Goal: Task Accomplishment & Management: Use online tool/utility

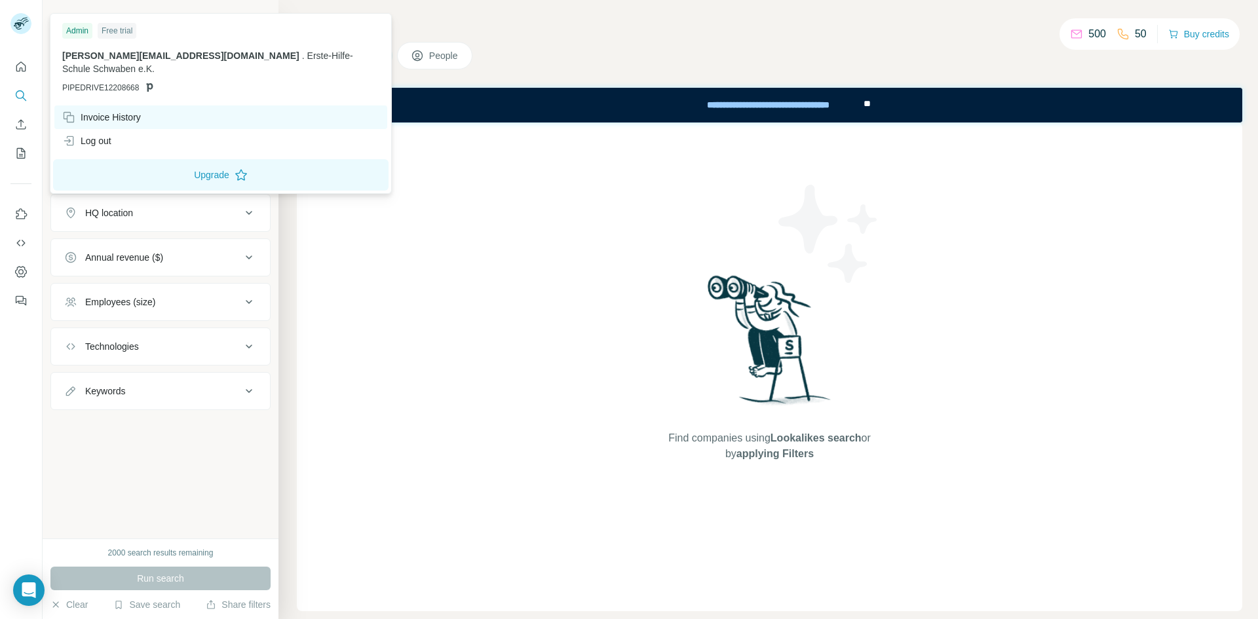
drag, startPoint x: 90, startPoint y: 100, endPoint x: 86, endPoint y: 92, distance: 8.8
click at [90, 111] on div "Invoice History" at bounding box center [101, 117] width 79 height 13
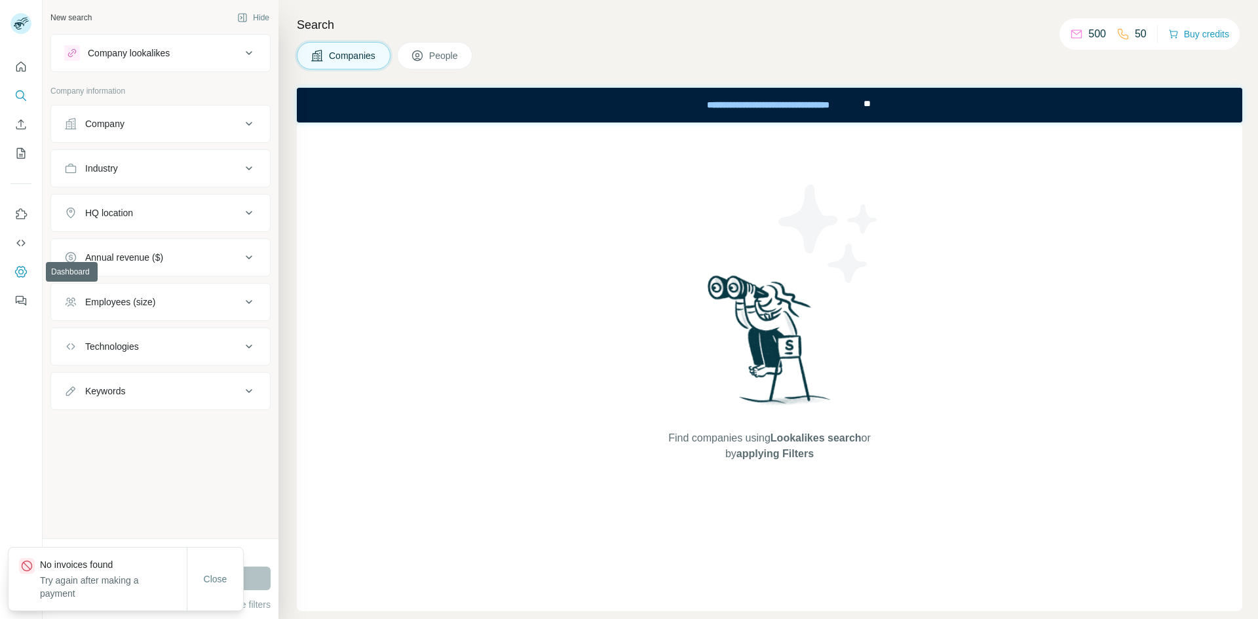
click at [19, 269] on icon "Dashboard" at bounding box center [20, 271] width 13 height 13
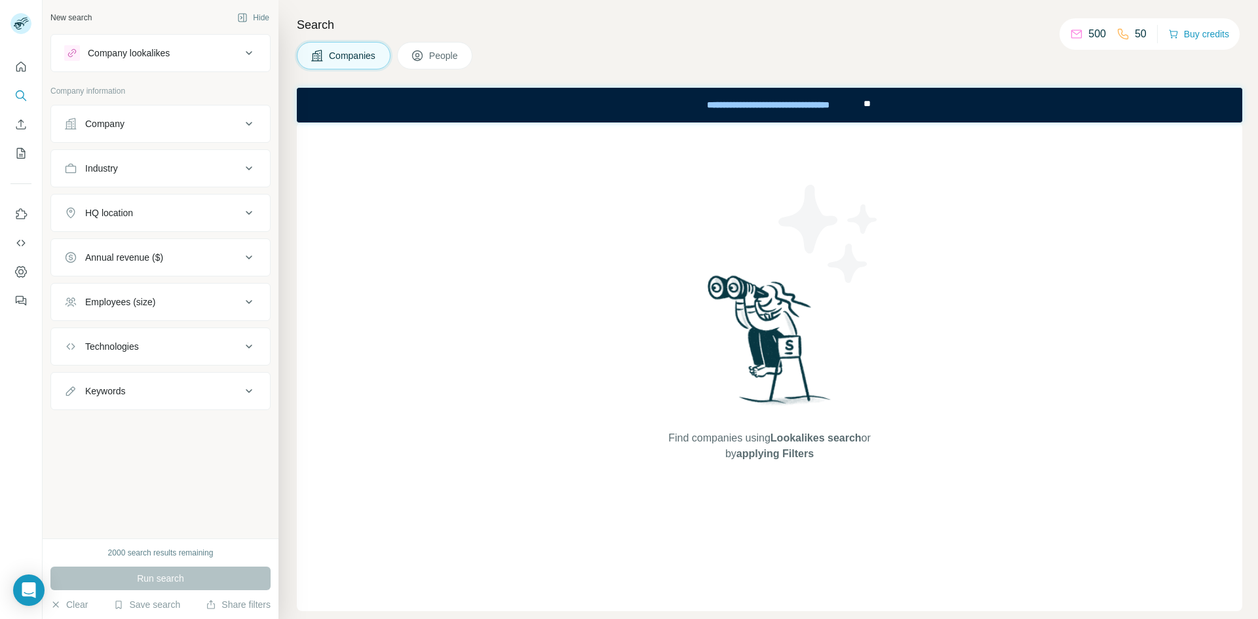
click at [242, 33] on div "New search Hide Company lookalikes Company information Company Industry HQ loca…" at bounding box center [161, 269] width 236 height 539
click at [242, 45] on button "Company lookalikes" at bounding box center [160, 52] width 219 height 31
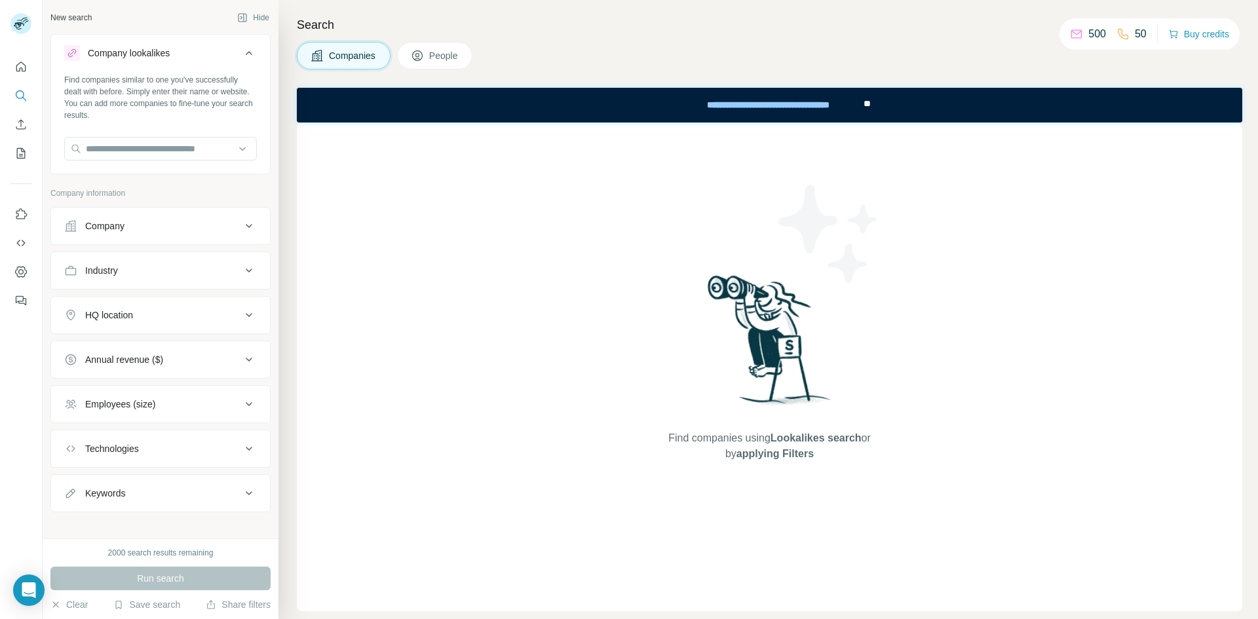
click at [172, 219] on div "Company" at bounding box center [152, 225] width 177 height 13
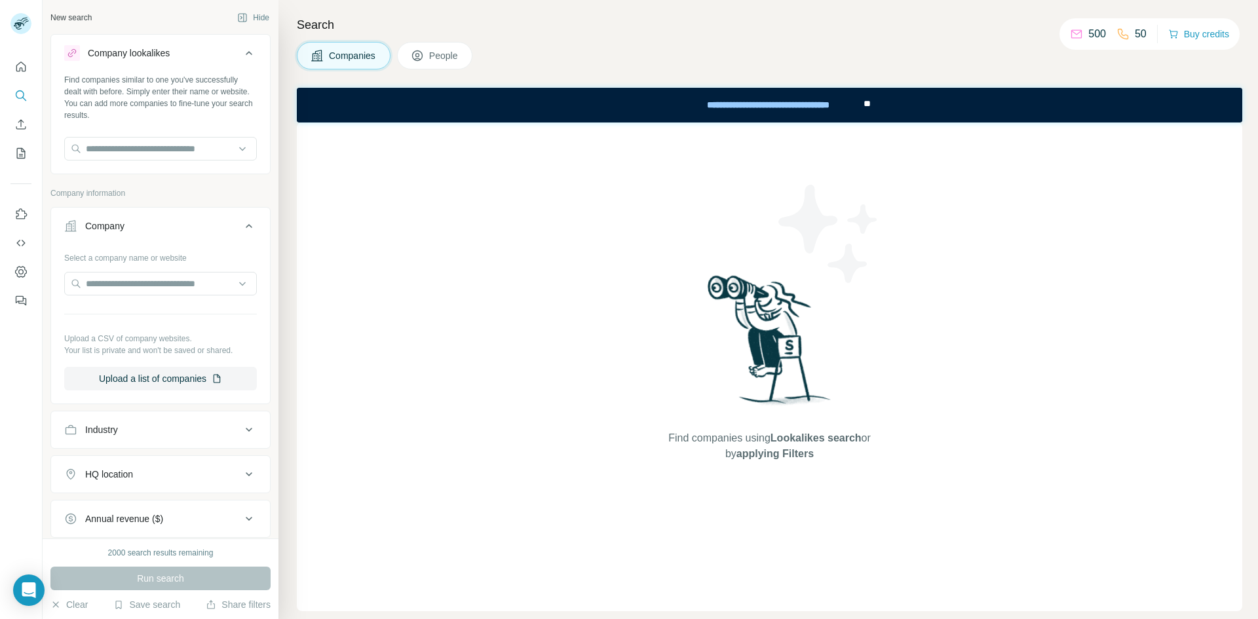
click at [162, 219] on div "Company" at bounding box center [152, 225] width 177 height 13
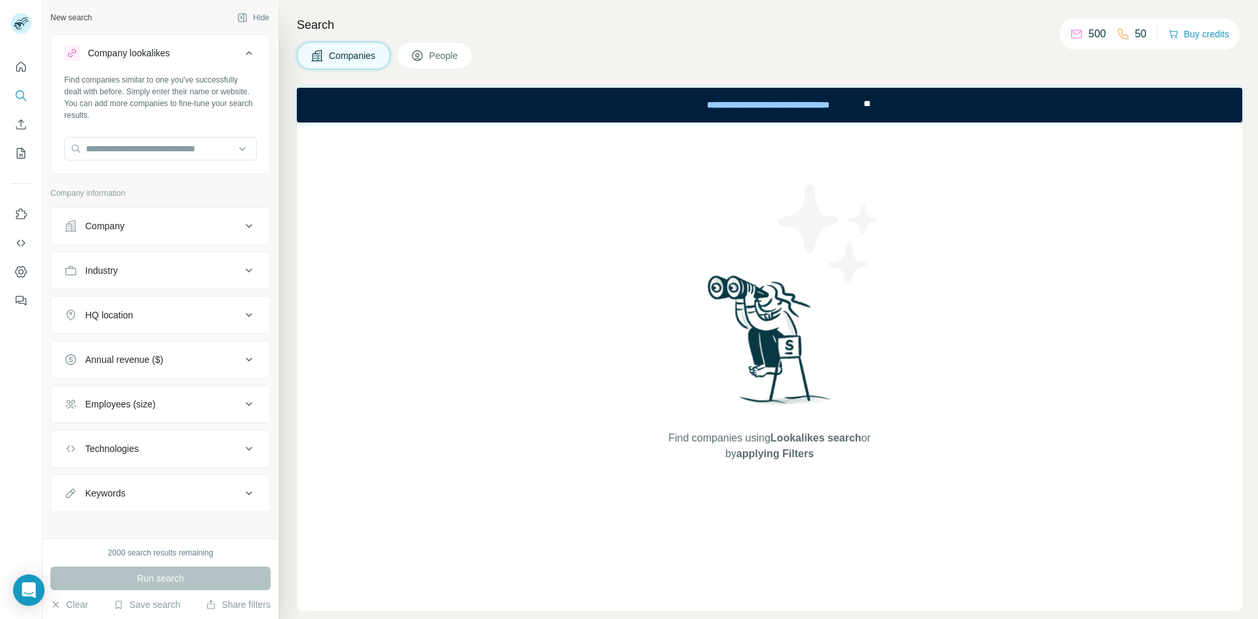
click at [119, 268] on div "Industry" at bounding box center [152, 270] width 177 height 13
click at [155, 314] on div "HQ location" at bounding box center [152, 315] width 177 height 13
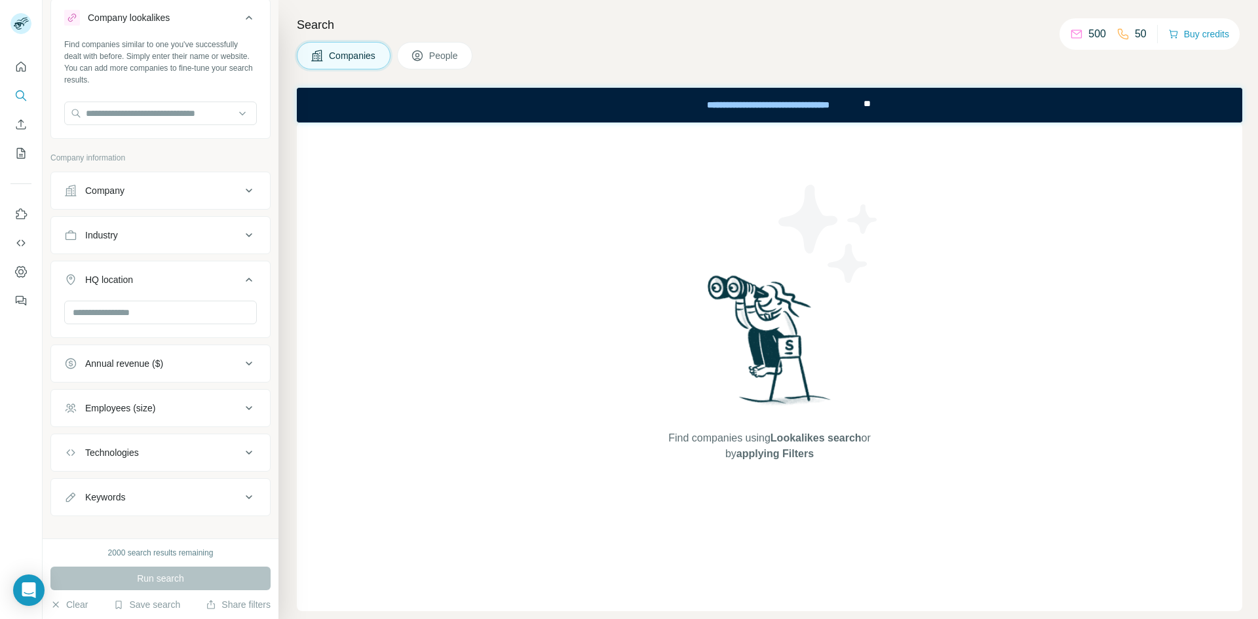
scroll to position [50, 0]
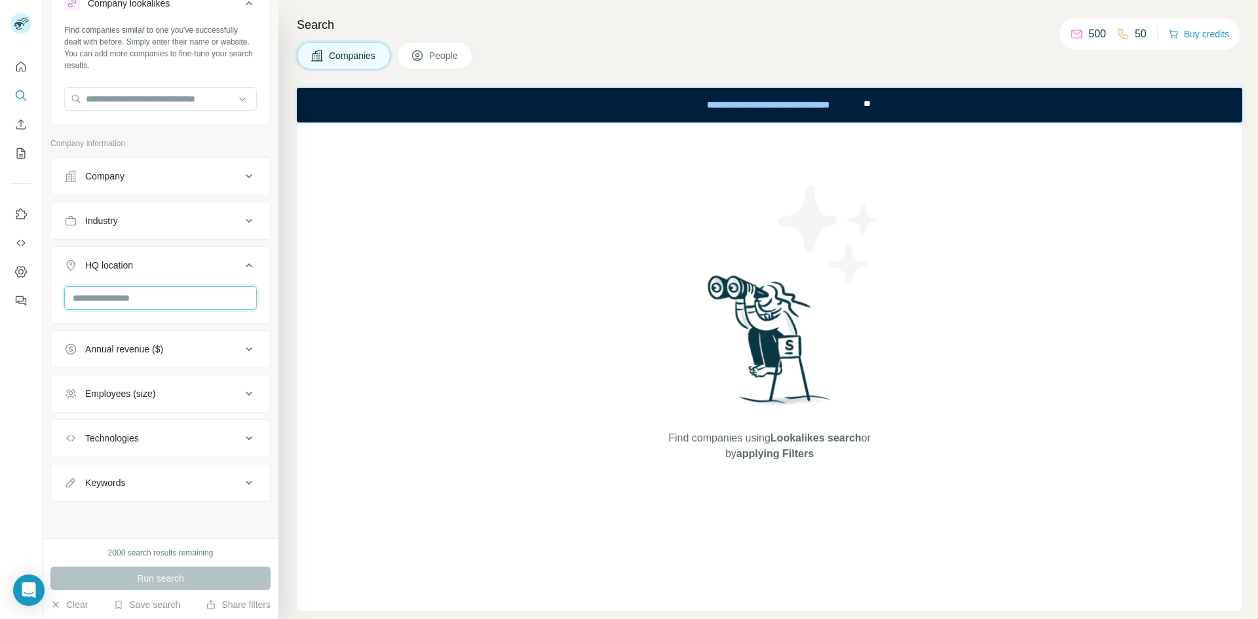
click at [106, 302] on input "text" at bounding box center [160, 298] width 193 height 24
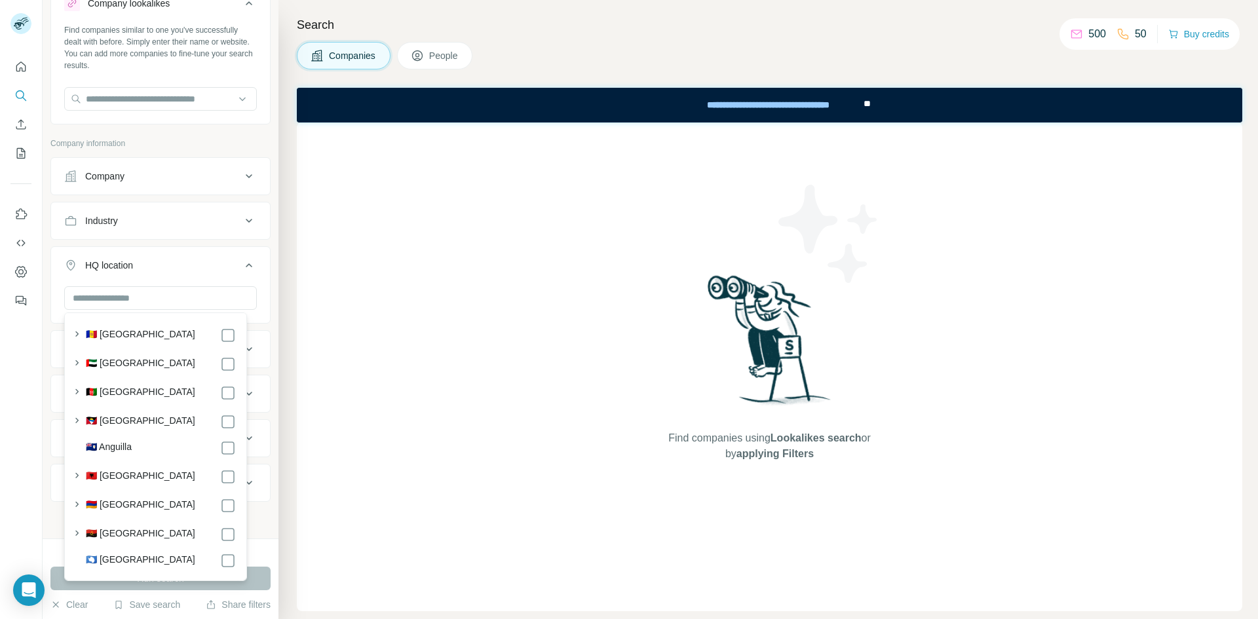
click at [34, 351] on div at bounding box center [21, 309] width 43 height 619
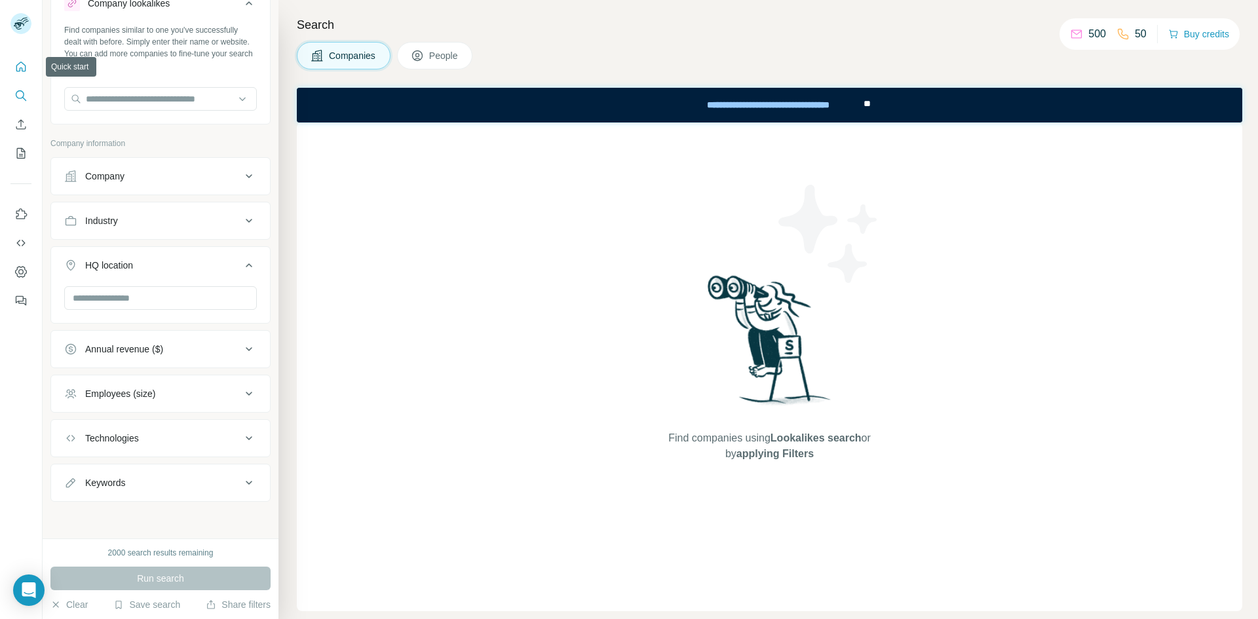
click at [20, 67] on icon "Quick start" at bounding box center [20, 66] width 13 height 13
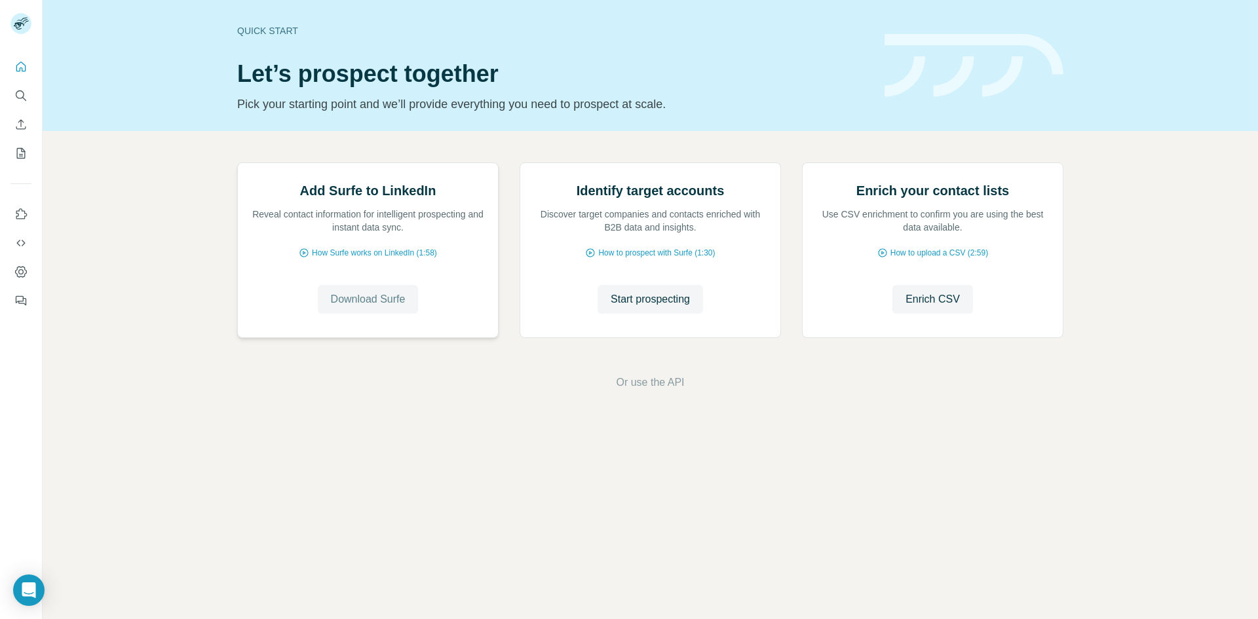
click at [373, 307] on span "Download Surfe" at bounding box center [368, 300] width 75 height 16
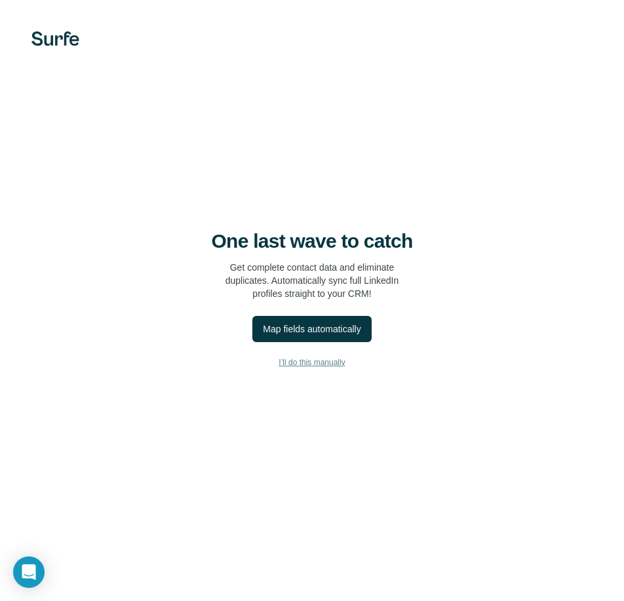
drag, startPoint x: 324, startPoint y: 330, endPoint x: 309, endPoint y: 362, distance: 35.5
click at [309, 362] on div "One last wave to catch Get complete contact data and eliminate duplicates. Auto…" at bounding box center [312, 300] width 624 height 601
click at [312, 358] on span "I’ll do this manually" at bounding box center [311, 362] width 66 height 12
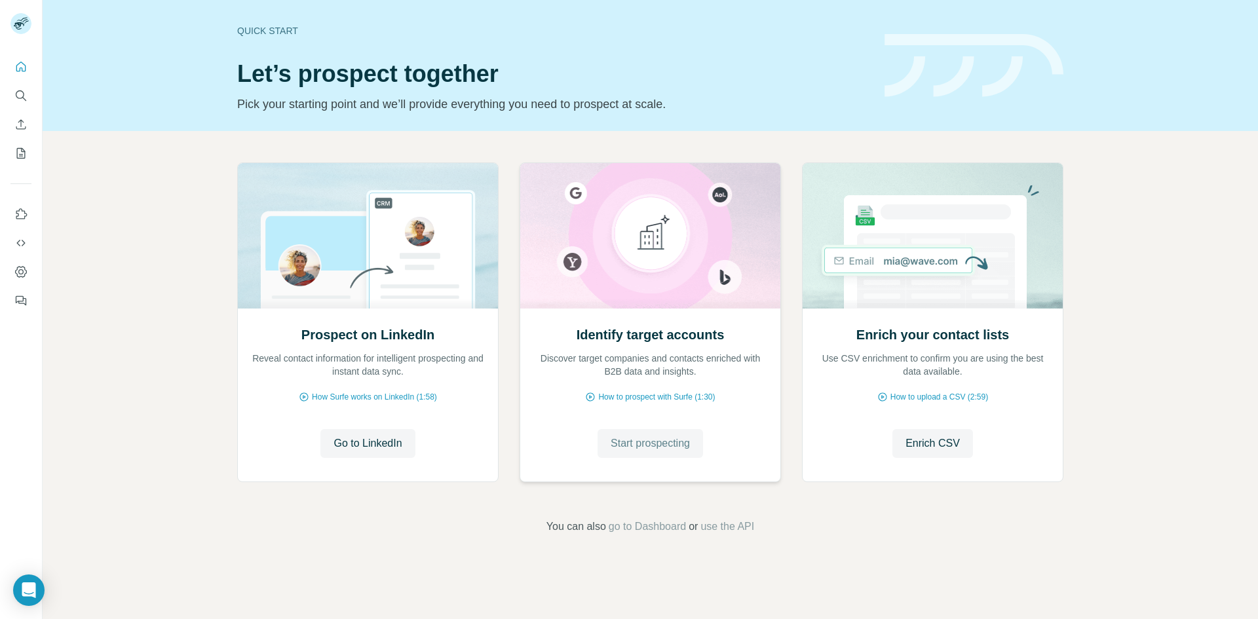
click at [613, 445] on span "Start prospecting" at bounding box center [650, 444] width 79 height 16
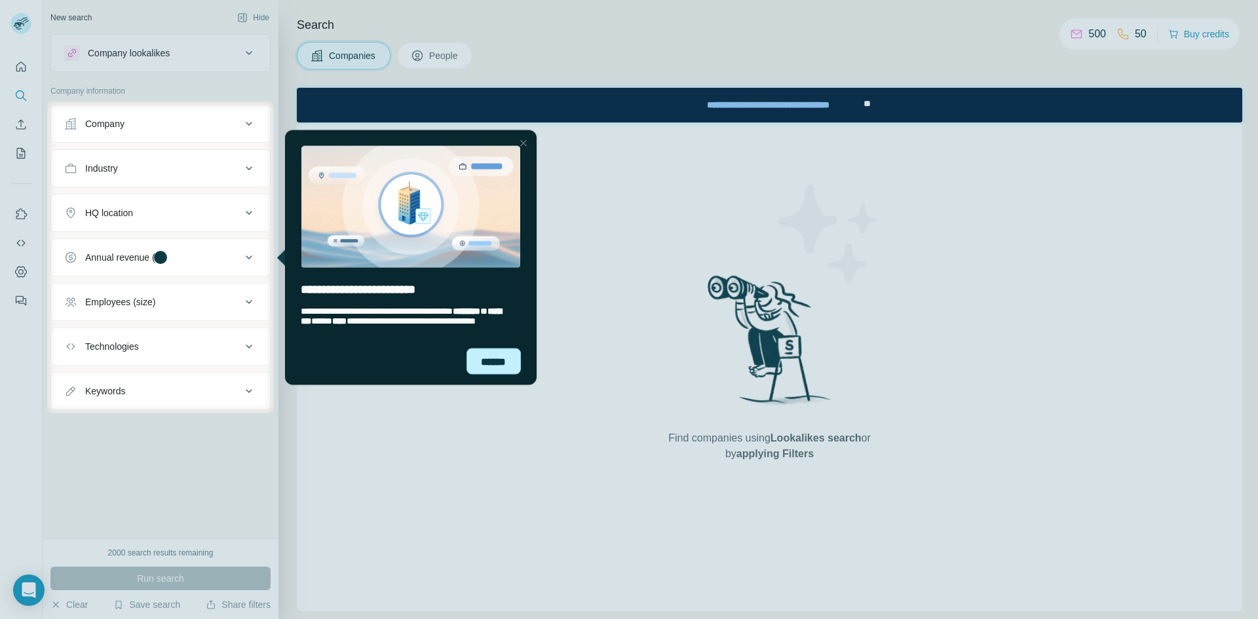
click at [491, 357] on div "******" at bounding box center [493, 361] width 54 height 26
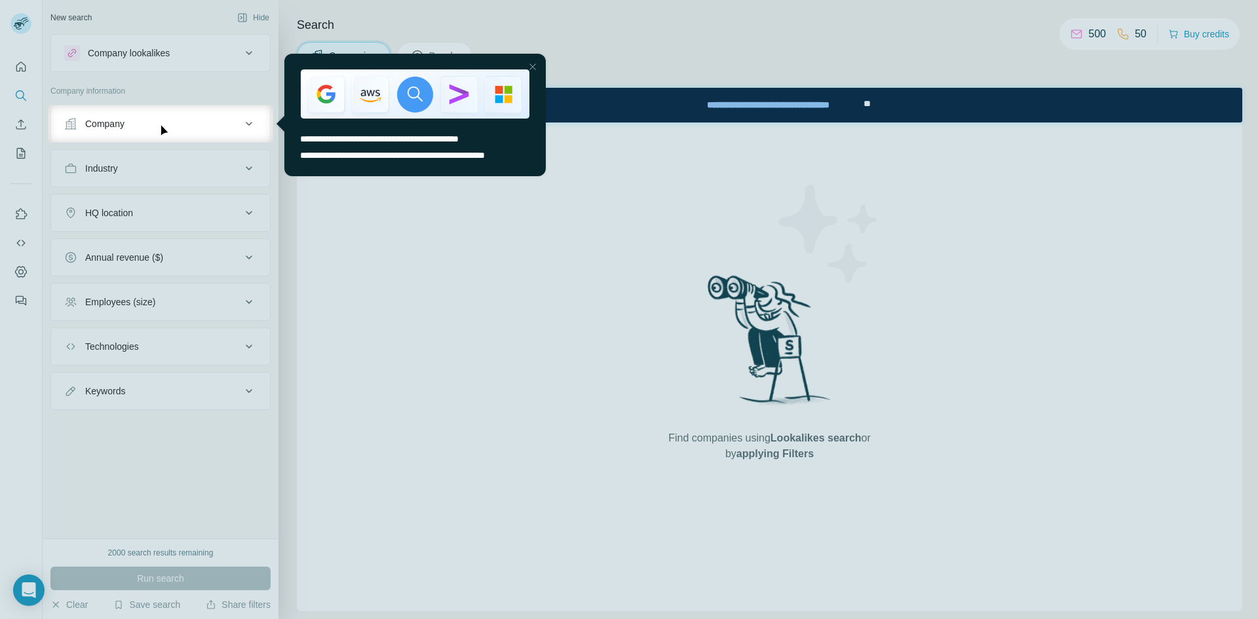
click at [138, 136] on button "Company" at bounding box center [160, 123] width 219 height 31
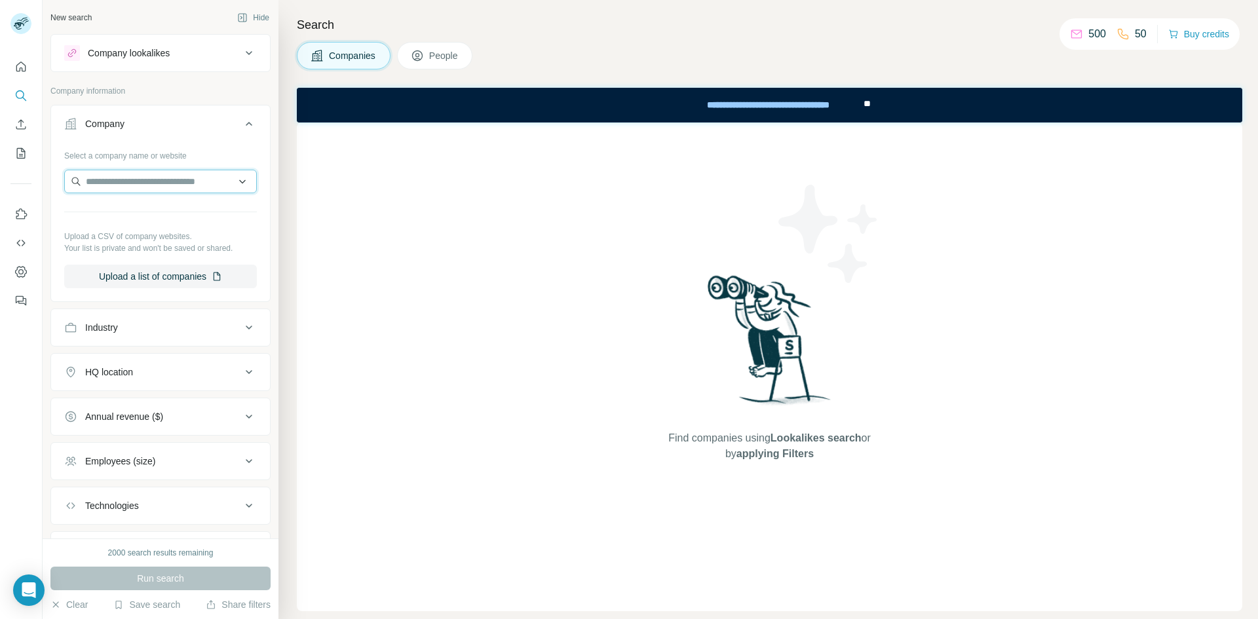
click at [162, 182] on input "text" at bounding box center [160, 182] width 193 height 24
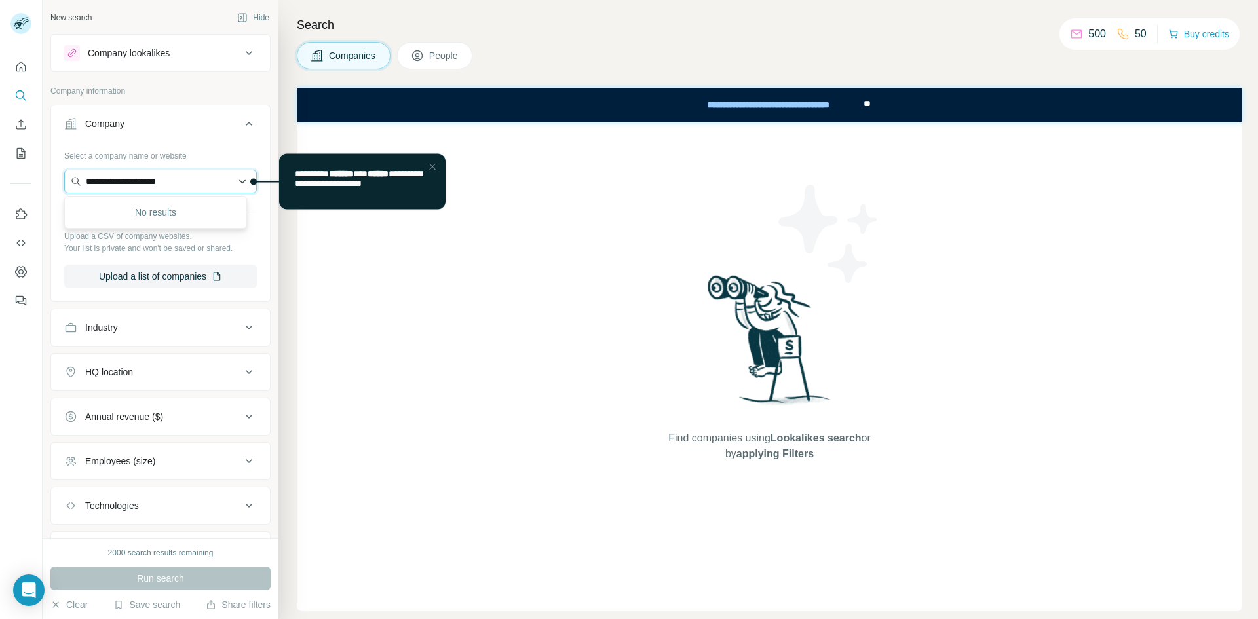
type input "**********"
type input "*********"
click at [613, 50] on div "Companies People" at bounding box center [769, 56] width 945 height 28
click at [167, 324] on div "Industry" at bounding box center [152, 327] width 177 height 13
click at [122, 404] on button "HQ location" at bounding box center [160, 411] width 219 height 31
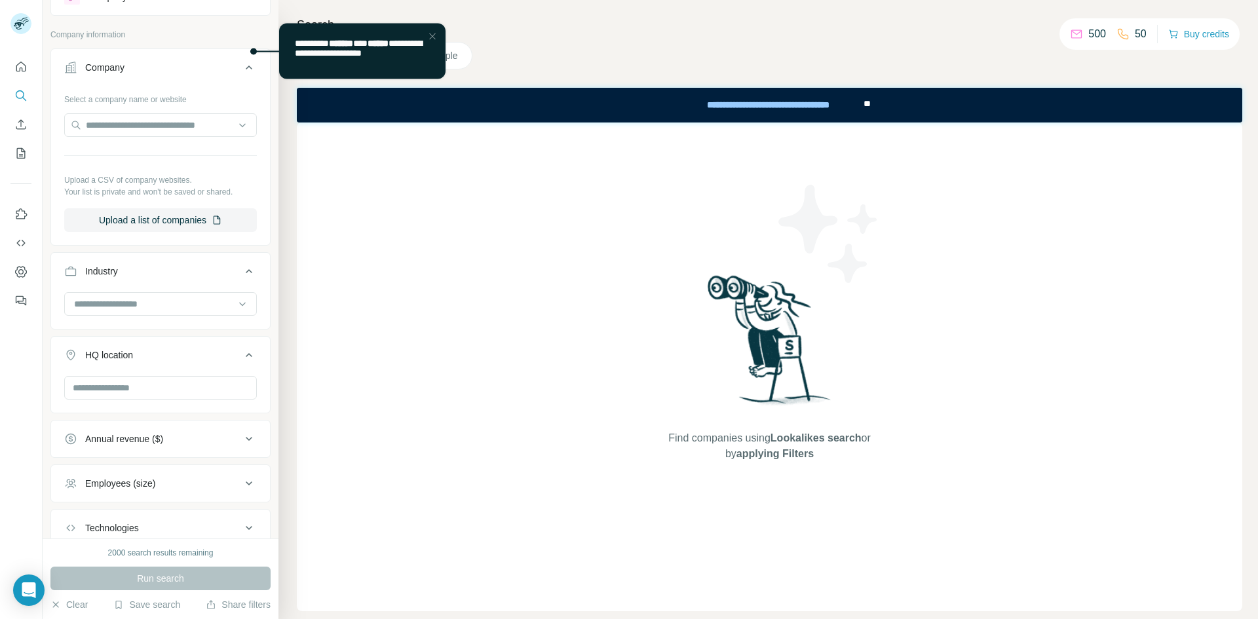
scroll to position [131, 0]
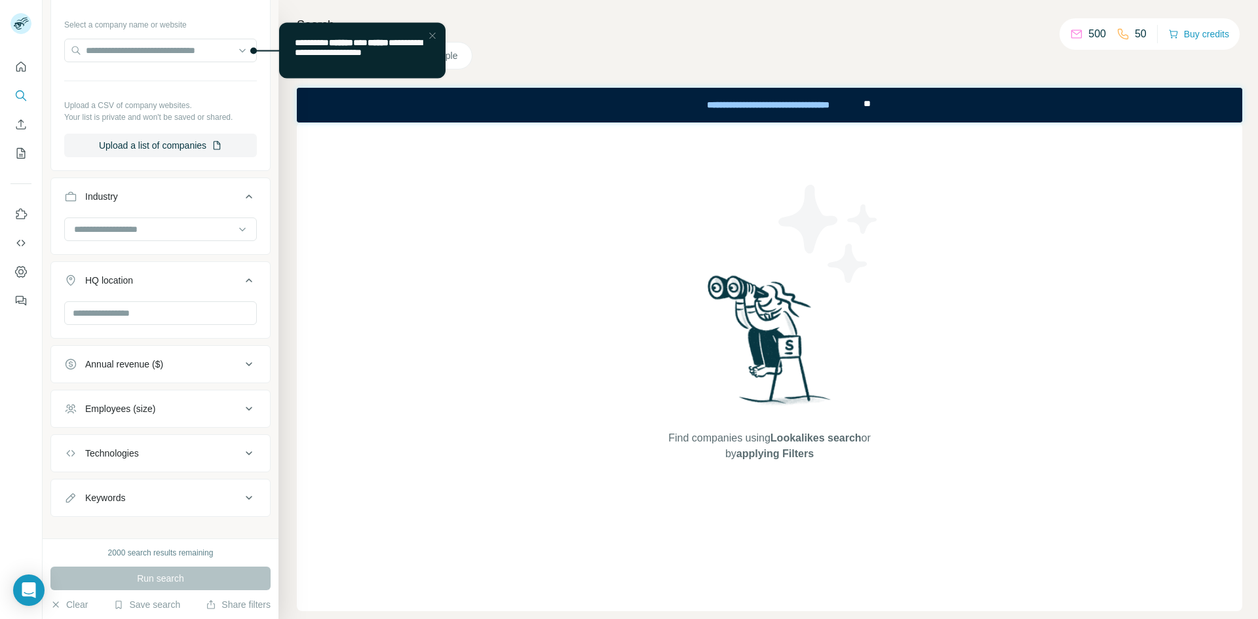
click at [175, 397] on button "Employees (size)" at bounding box center [160, 408] width 219 height 31
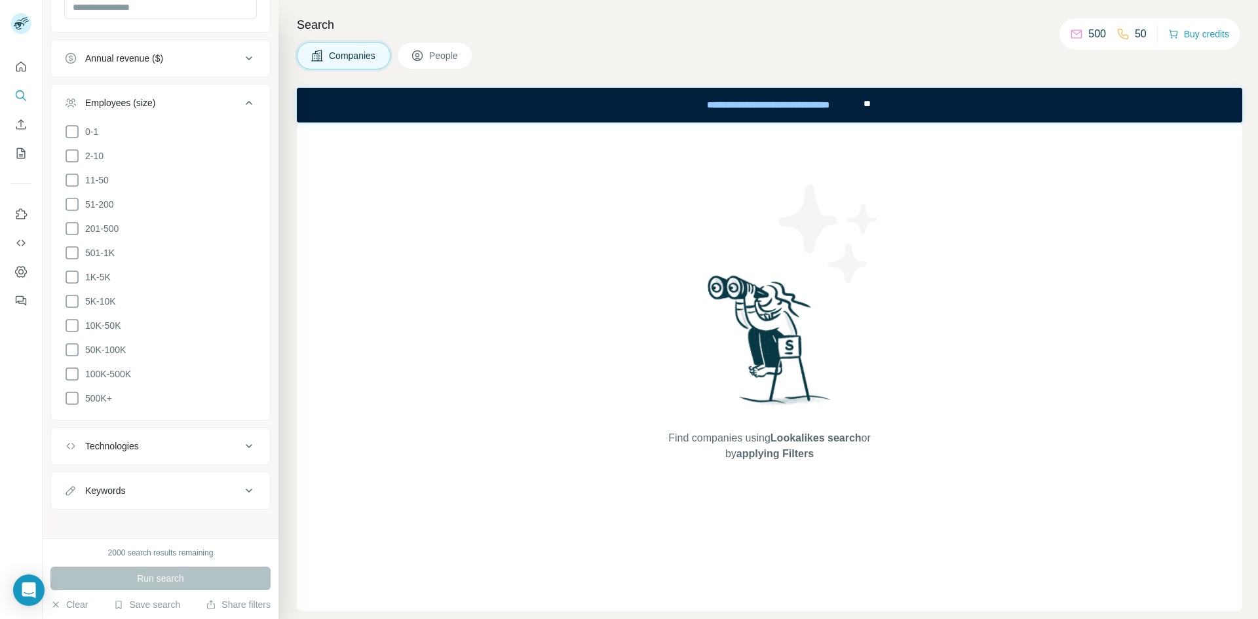
click at [96, 430] on button "Technologies" at bounding box center [160, 445] width 219 height 31
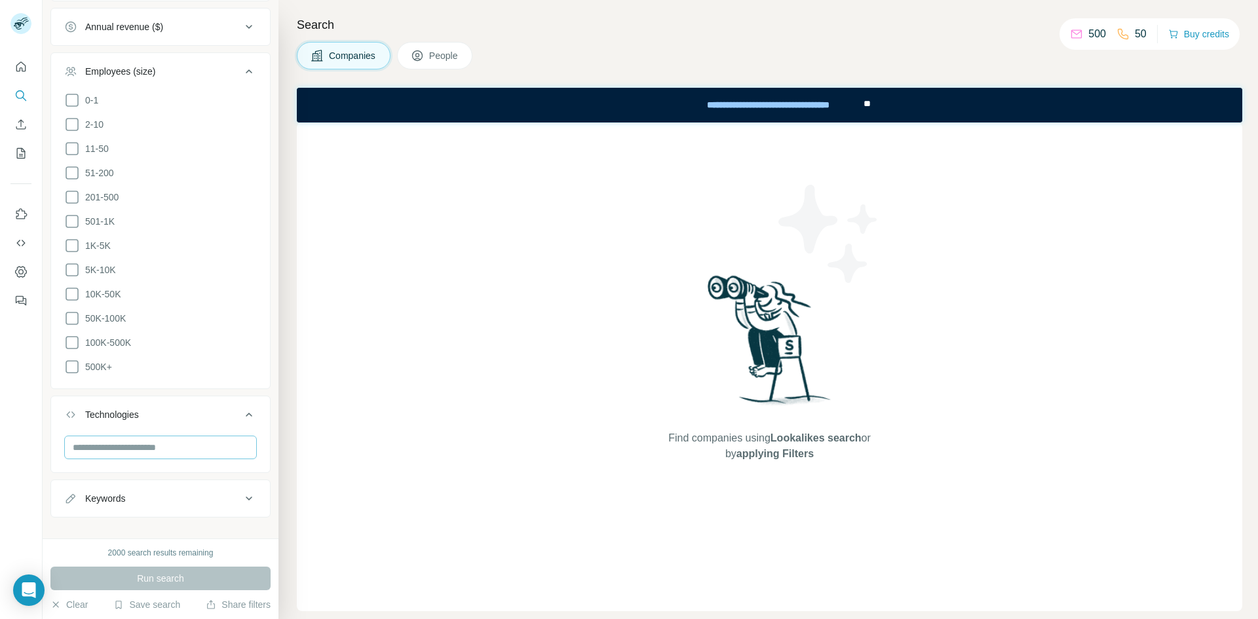
scroll to position [476, 0]
click at [122, 484] on div "Keywords" at bounding box center [105, 490] width 40 height 13
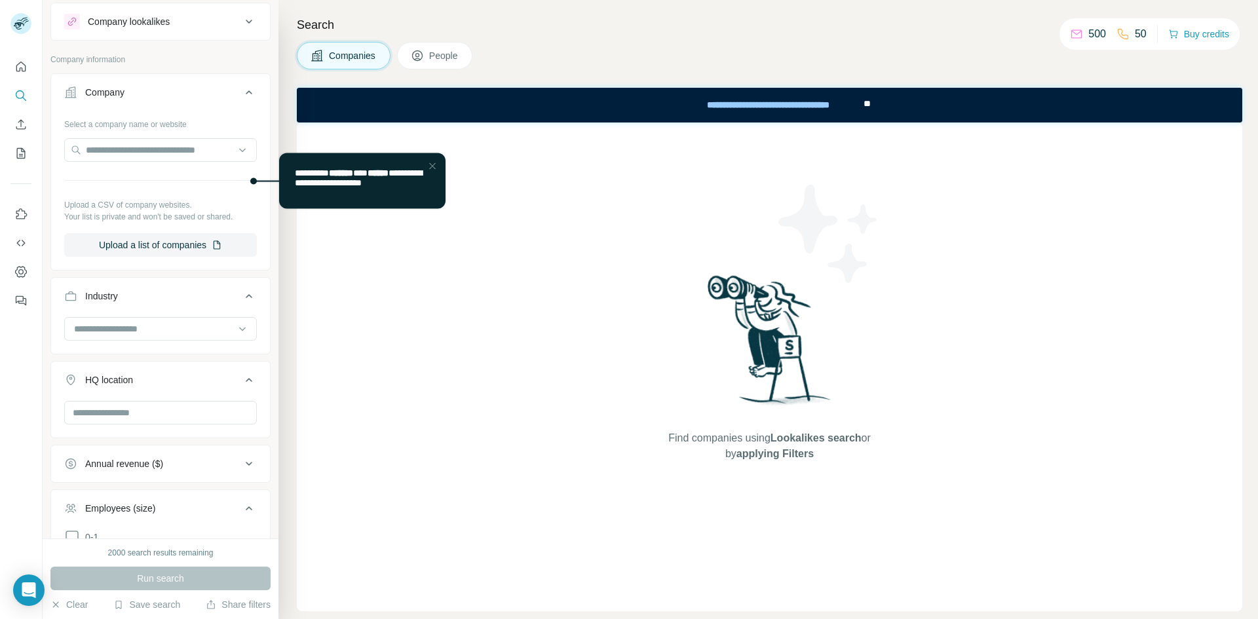
scroll to position [0, 0]
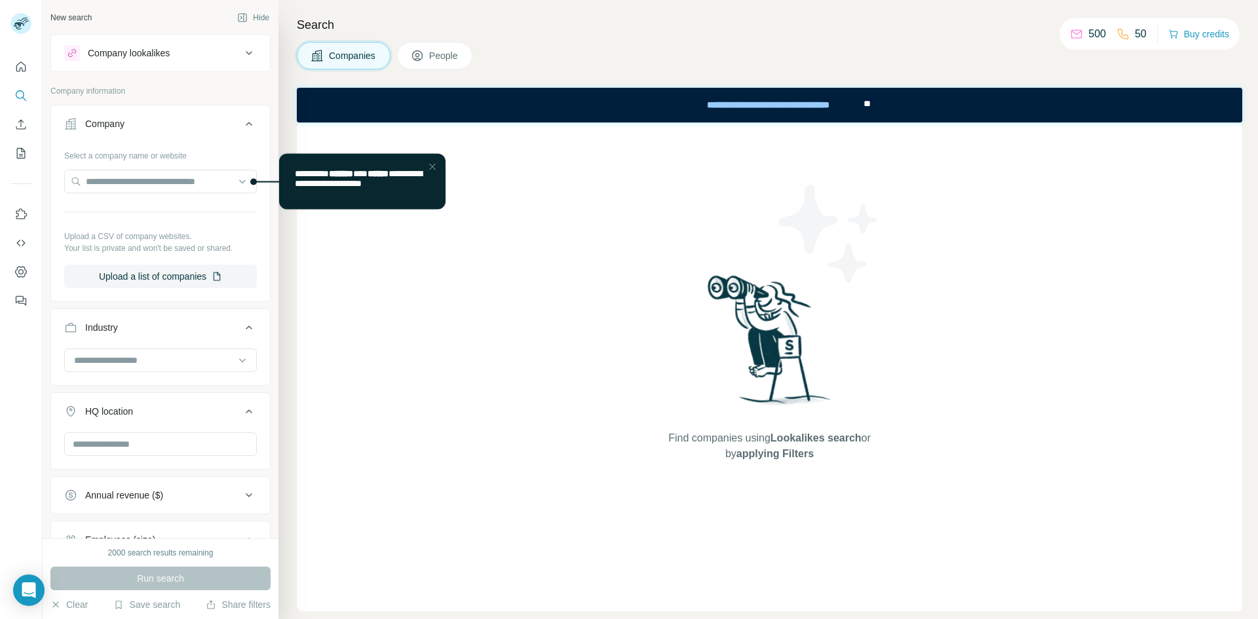
click at [453, 67] on button "People" at bounding box center [435, 56] width 76 height 28
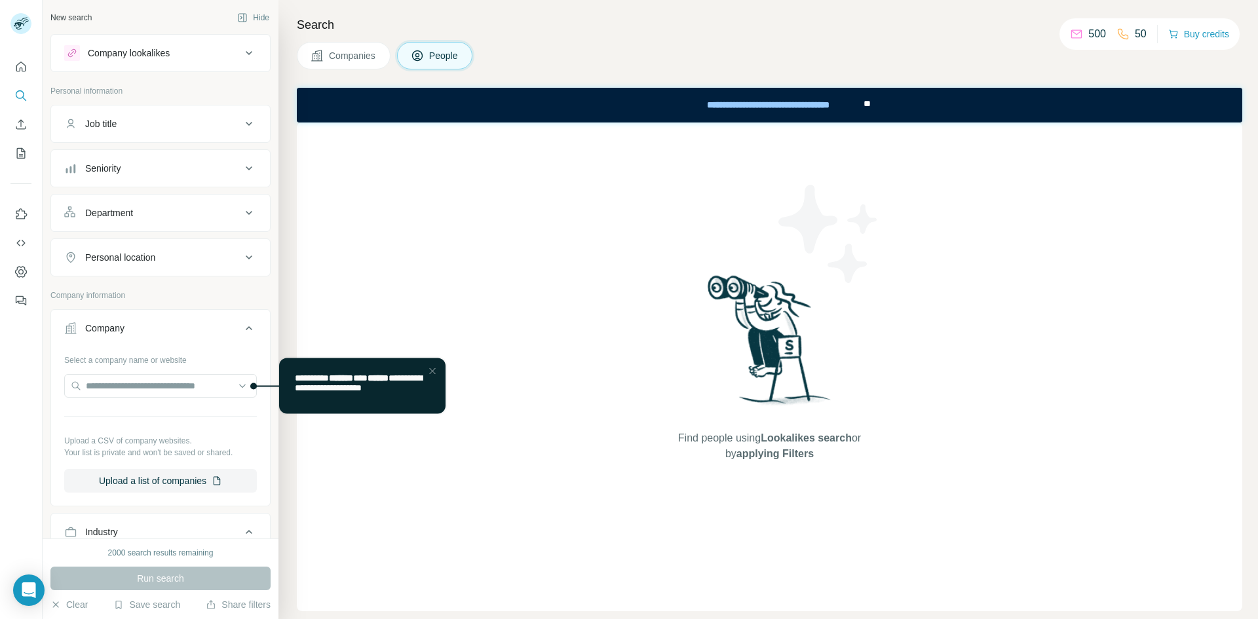
click at [442, 54] on span "People" at bounding box center [444, 55] width 30 height 13
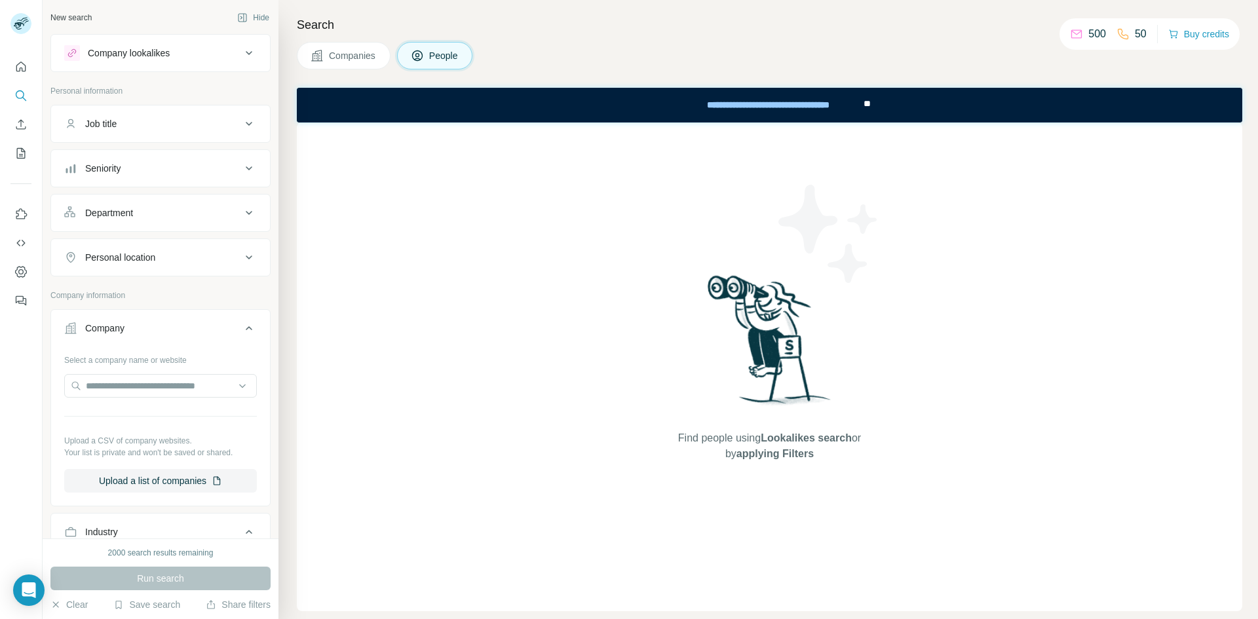
click at [345, 58] on span "Companies" at bounding box center [353, 55] width 48 height 13
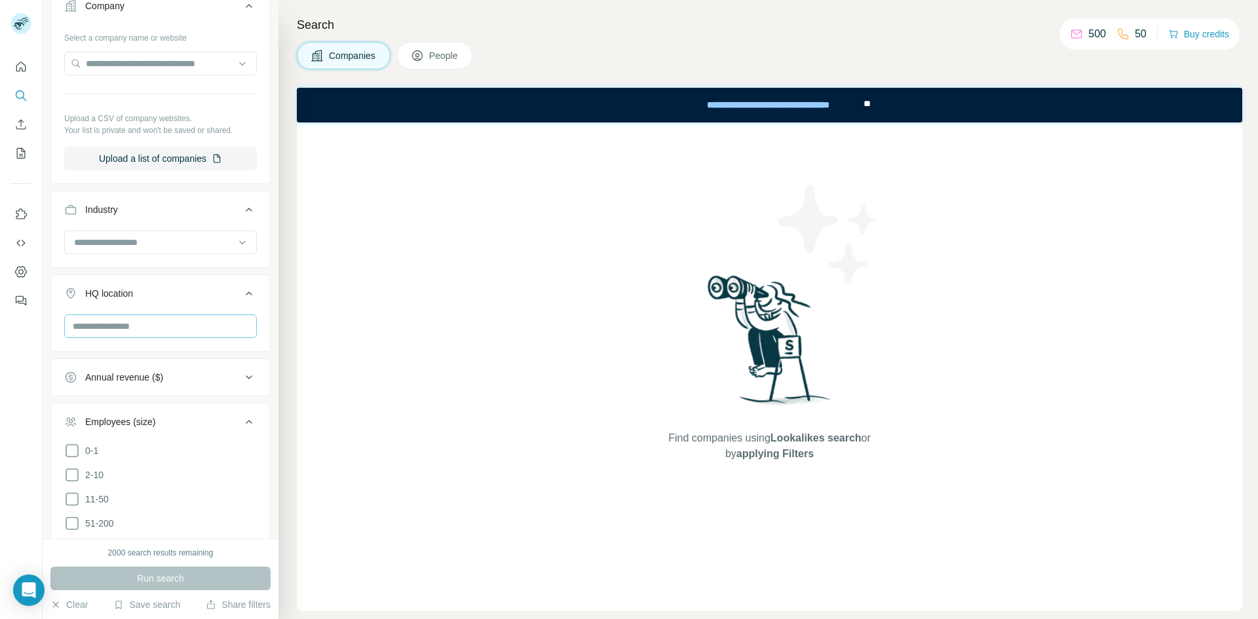
scroll to position [131, 0]
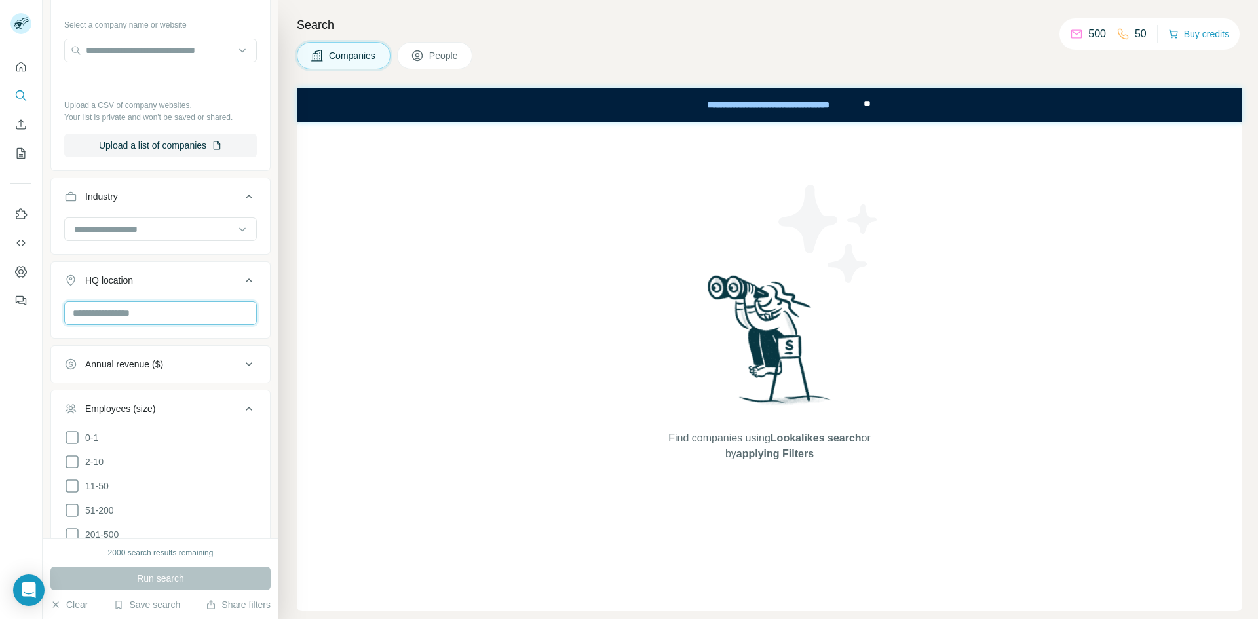
click at [128, 313] on input "text" at bounding box center [160, 313] width 193 height 24
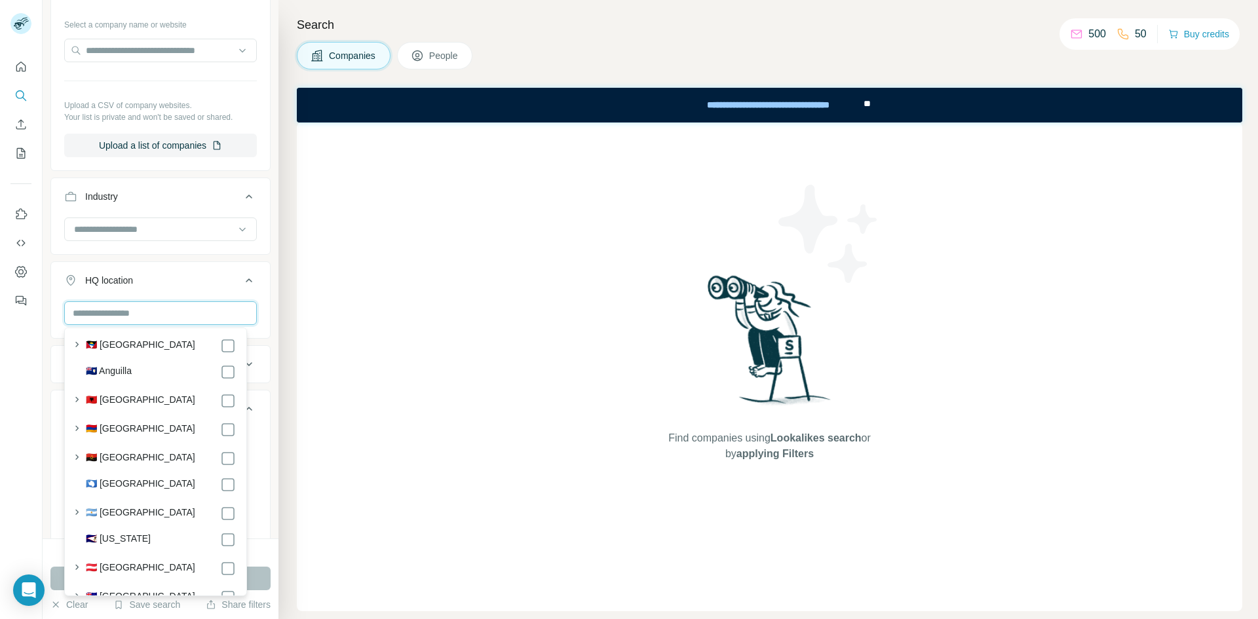
scroll to position [31, 0]
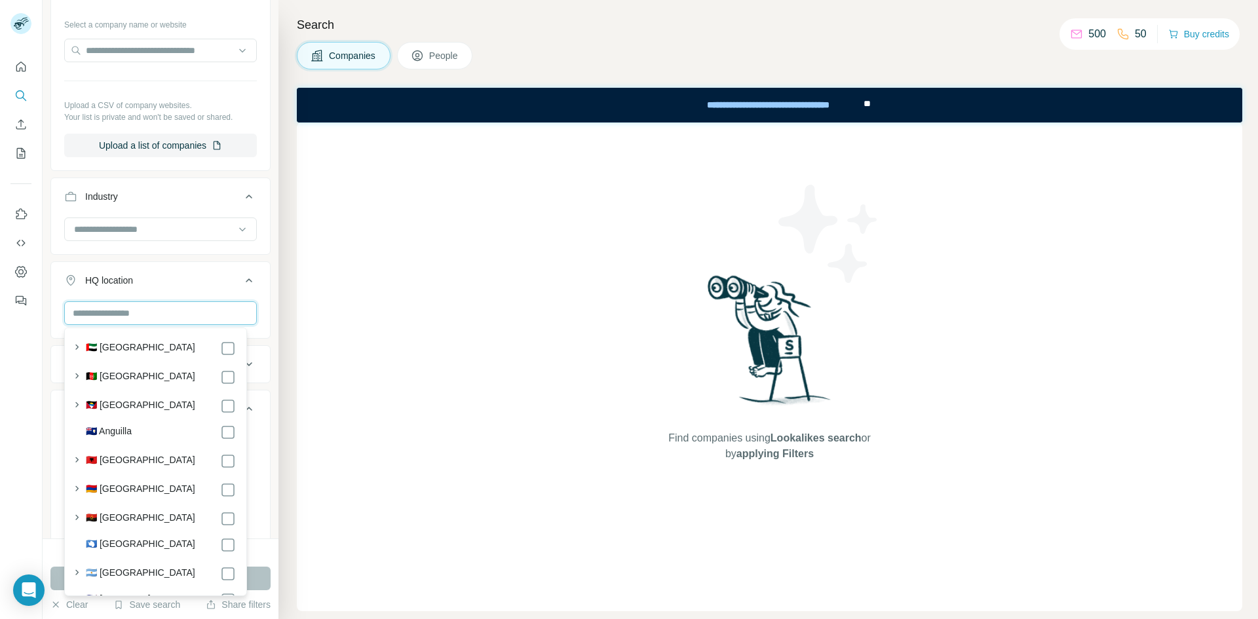
click at [145, 318] on input "text" at bounding box center [160, 313] width 193 height 24
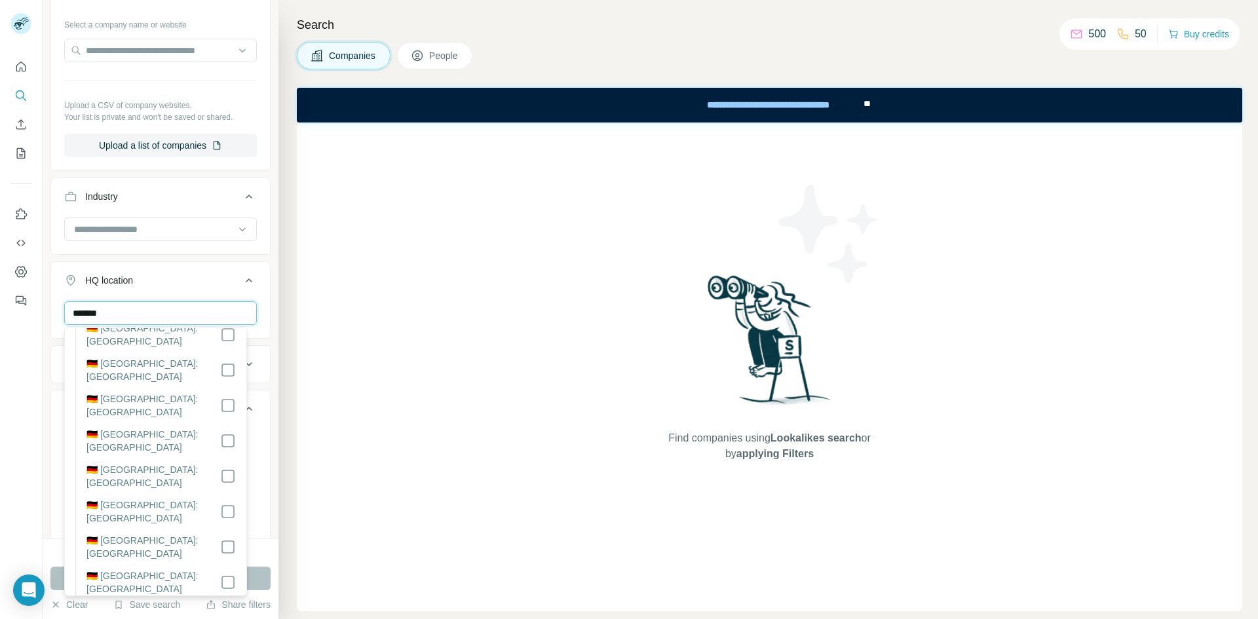
scroll to position [0, 0]
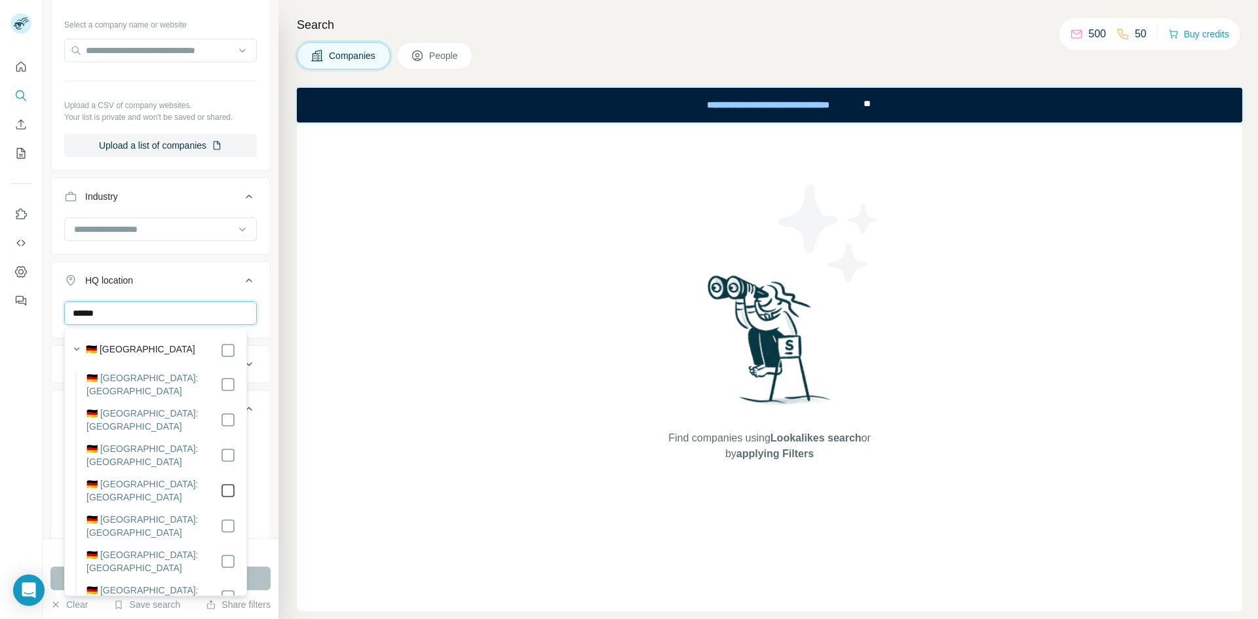
type input "******"
click at [248, 305] on div "****** Bavaria Clear all" at bounding box center [160, 341] width 219 height 81
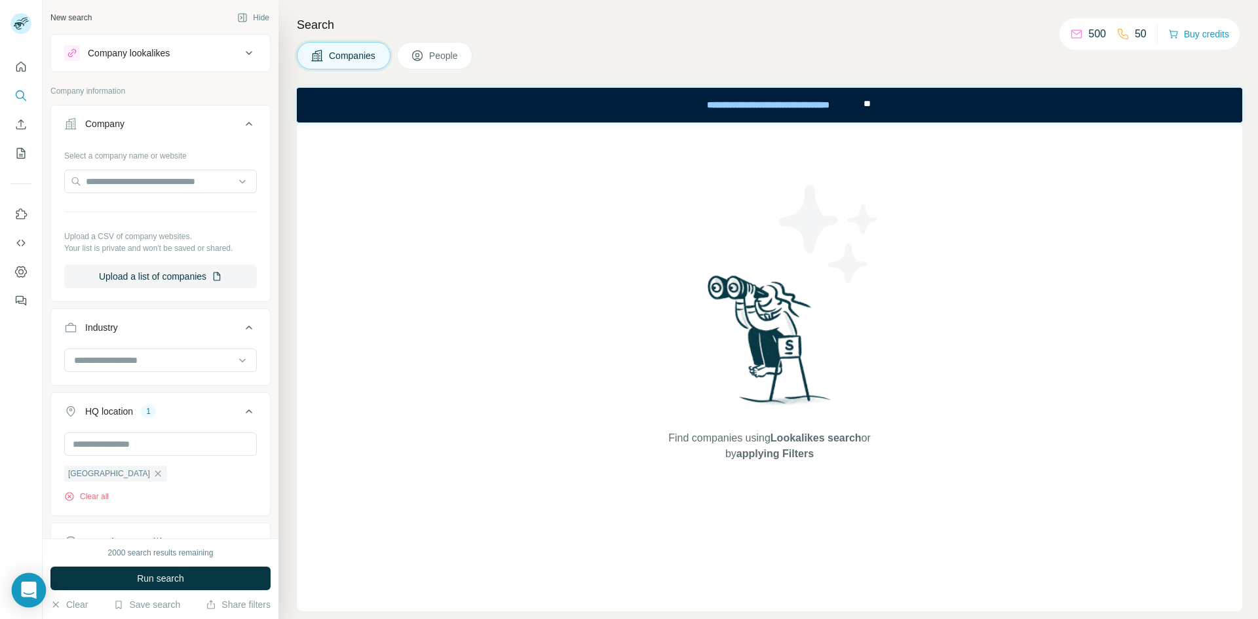
click at [23, 588] on icon "Open Intercom Messenger" at bounding box center [28, 590] width 15 height 17
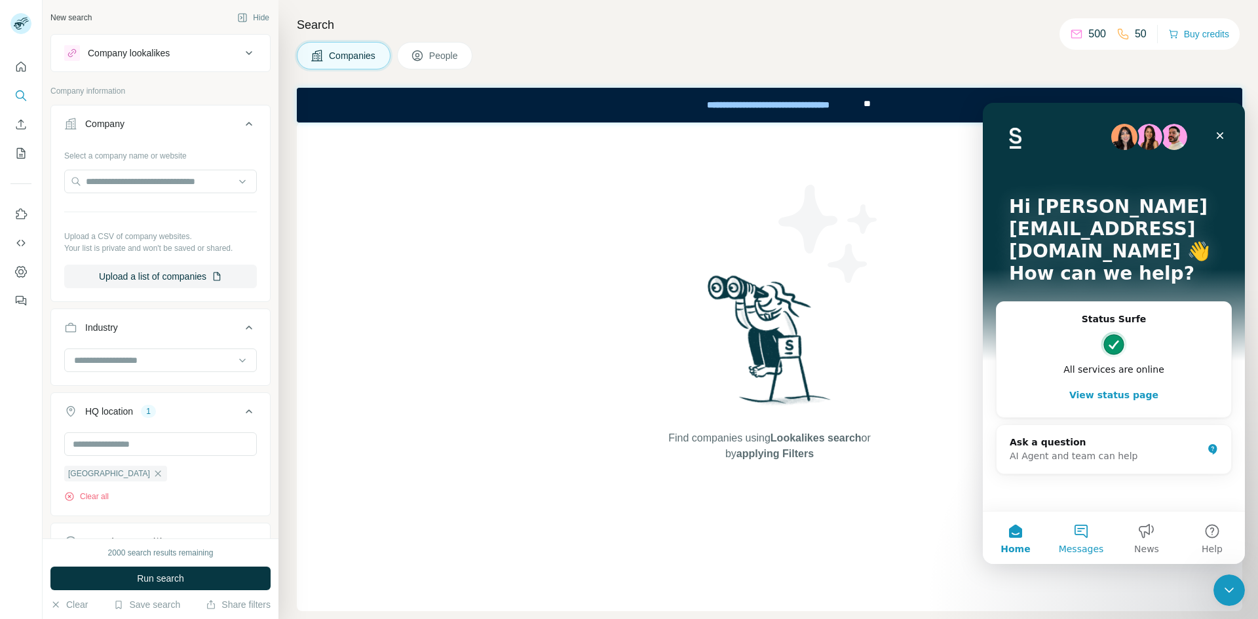
click at [613, 532] on button "Messages" at bounding box center [1081, 538] width 66 height 52
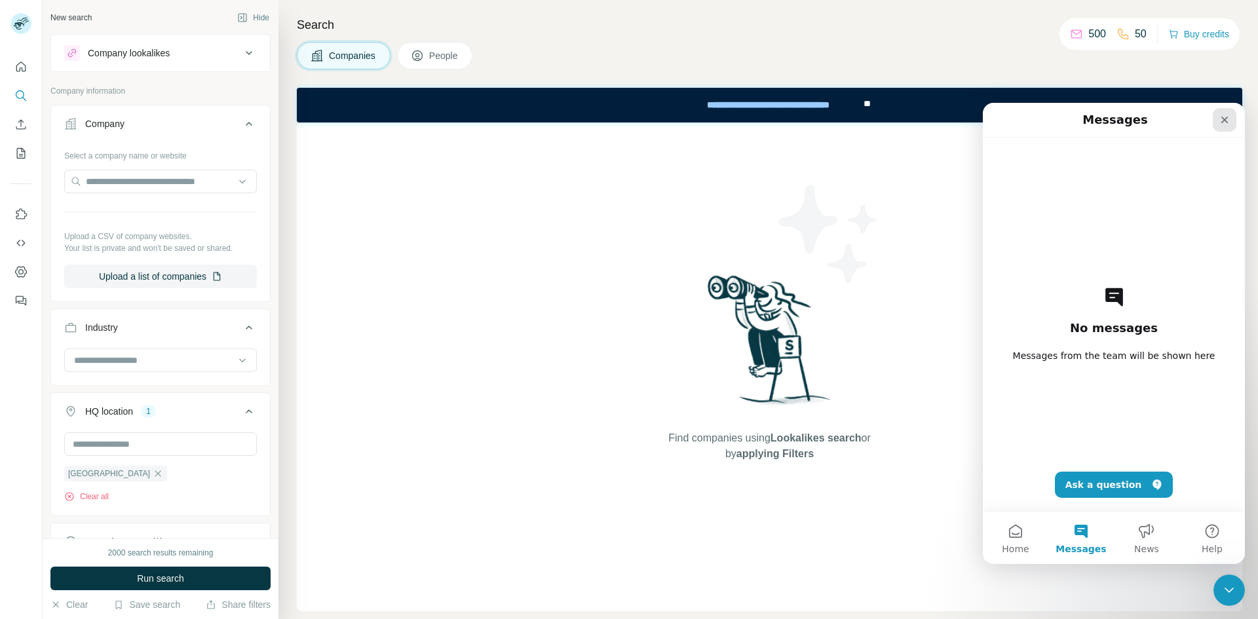
click at [613, 121] on icon "Close" at bounding box center [1224, 120] width 10 height 10
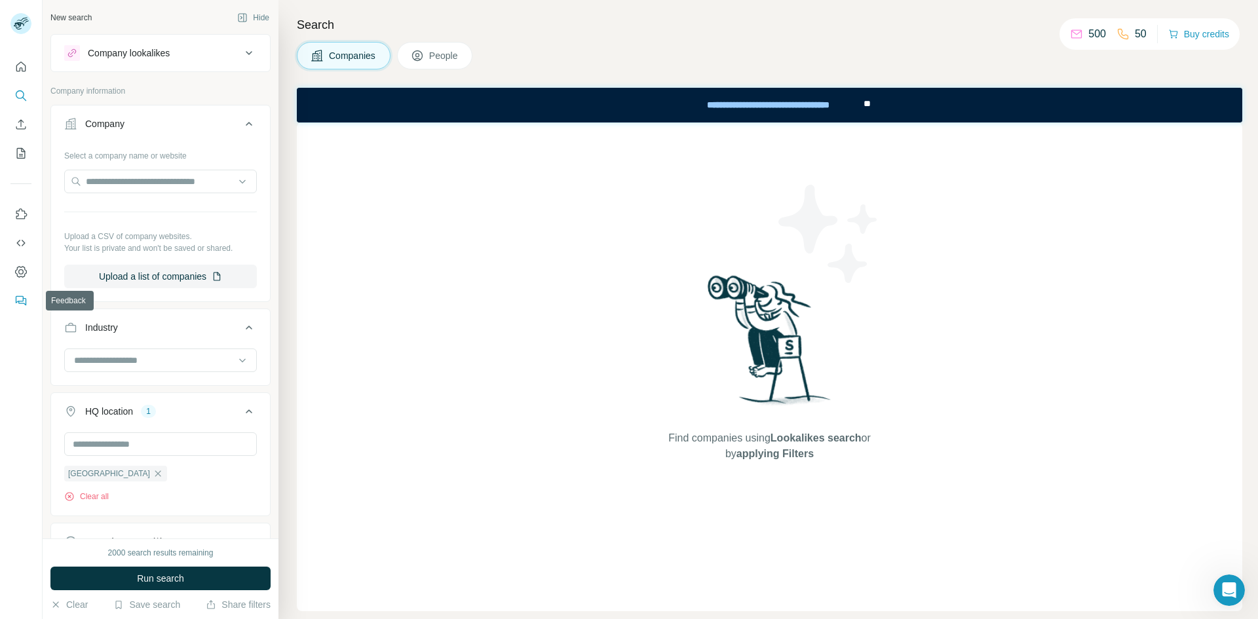
click at [22, 295] on icon "Feedback" at bounding box center [20, 300] width 13 height 13
drag, startPoint x: 1189, startPoint y: 1, endPoint x: 1194, endPoint y: 580, distance: 579.9
click at [613, 561] on div "Find companies using Lookalikes search or by applying Filters" at bounding box center [769, 367] width 945 height 489
click at [613, 585] on icon "Open Intercom Messenger" at bounding box center [1228, 589] width 22 height 22
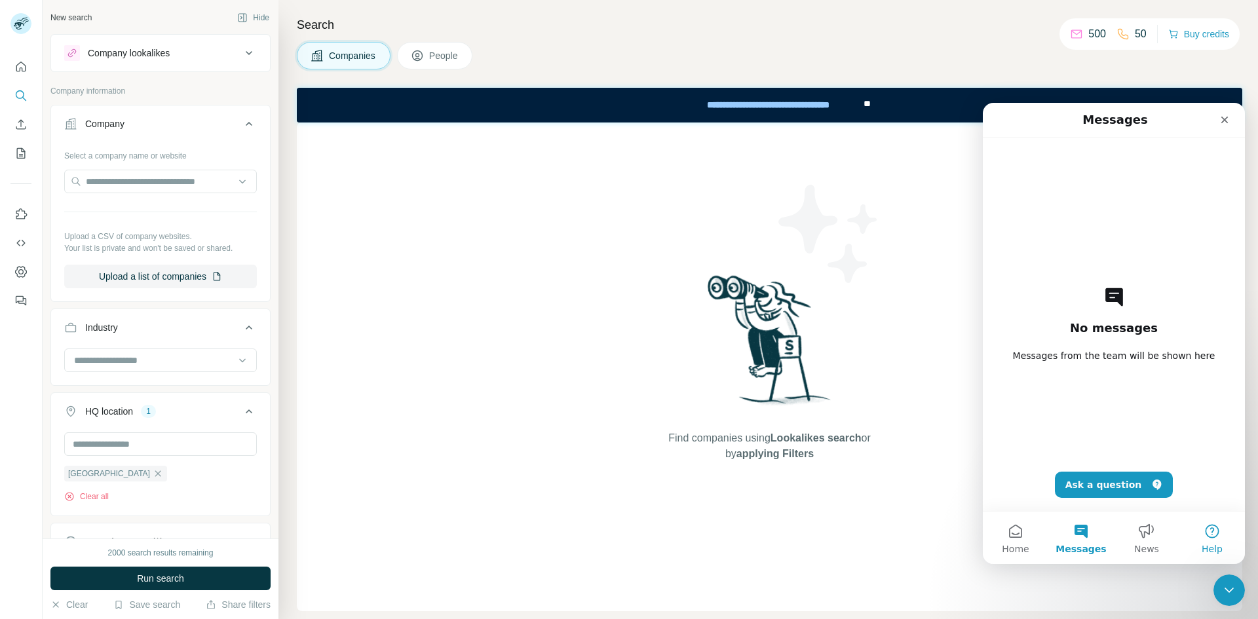
click at [613, 544] on span "Help" at bounding box center [1212, 548] width 21 height 9
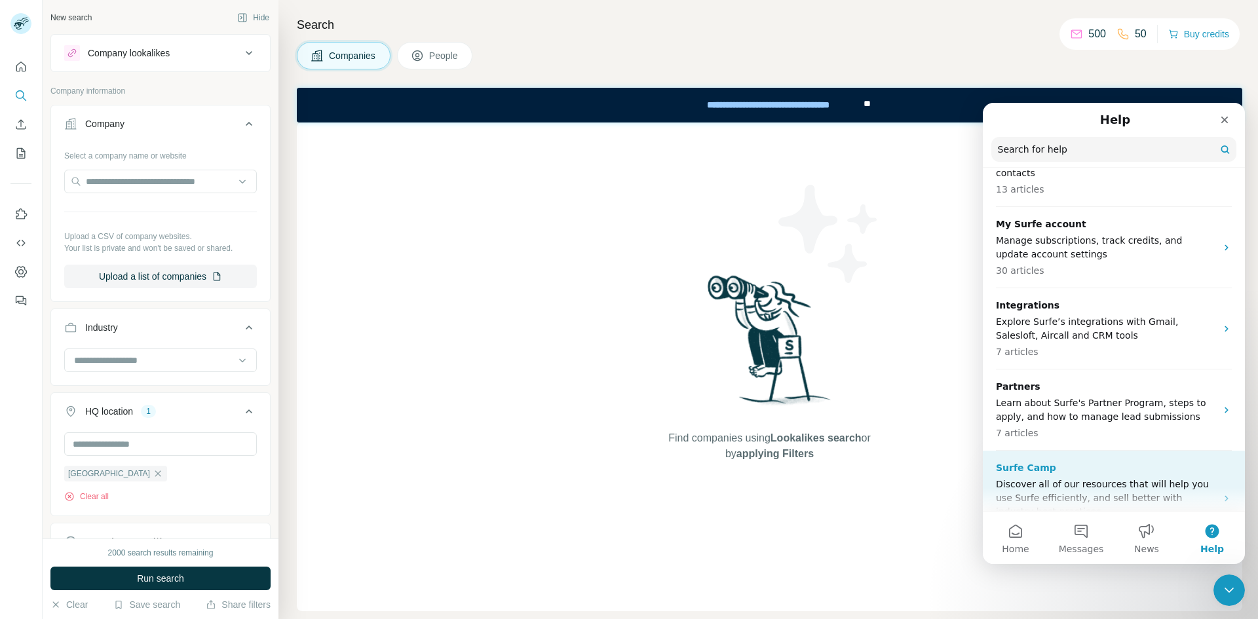
scroll to position [465, 0]
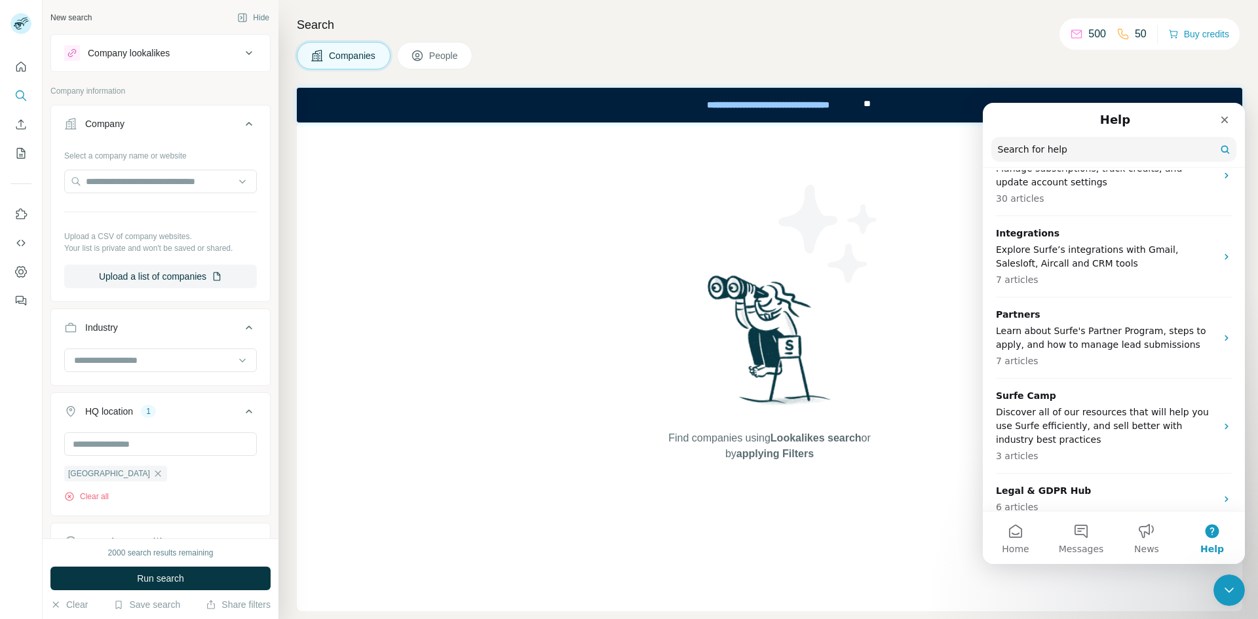
click at [613, 472] on div "Find companies using Lookalikes search or by applying Filters" at bounding box center [770, 367] width 236 height 489
